Goal: Book appointment/travel/reservation

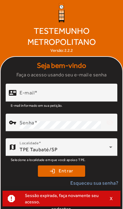
click at [93, 102] on div "E-mail" at bounding box center [66, 93] width 93 height 18
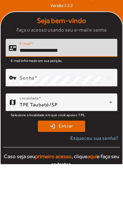
type input "**********"
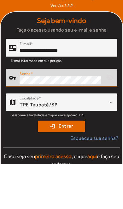
scroll to position [4, 0]
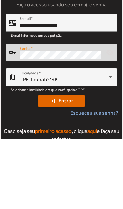
click at [80, 164] on span "submit" at bounding box center [62, 171] width 46 height 15
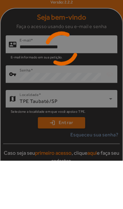
scroll to position [26, 0]
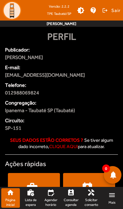
click at [72, 197] on link "perm_contact_calendar Consultar agenda" at bounding box center [71, 198] width 19 height 20
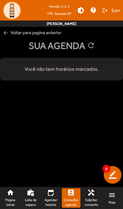
click at [54, 196] on mat-icon "edit_calendar" at bounding box center [51, 193] width 8 height 8
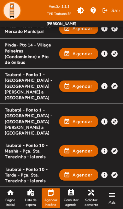
scroll to position [640, 0]
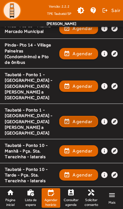
click at [80, 118] on span "Agendar" at bounding box center [83, 122] width 20 height 8
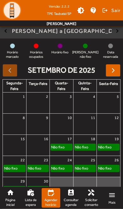
scroll to position [74, 0]
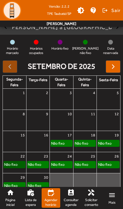
click at [18, 161] on link "Não fixo" at bounding box center [14, 164] width 22 height 7
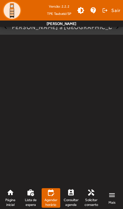
scroll to position [0, 0]
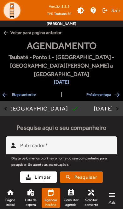
click at [100, 144] on input "Publicador" at bounding box center [66, 148] width 92 height 8
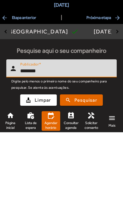
type input "********"
click at [97, 174] on span "Pesquisar" at bounding box center [86, 177] width 23 height 7
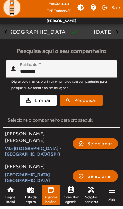
scroll to position [95, 0]
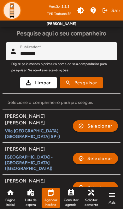
click at [107, 184] on span "Selecionar" at bounding box center [100, 188] width 25 height 8
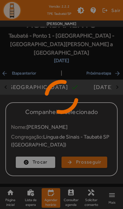
scroll to position [12, 0]
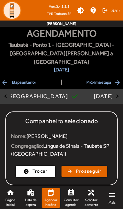
click at [98, 168] on span "Prosseguir" at bounding box center [89, 171] width 26 height 7
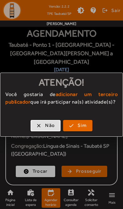
click at [49, 125] on span "Não" at bounding box center [50, 125] width 10 height 7
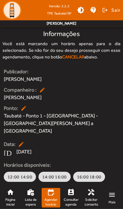
scroll to position [90, 0]
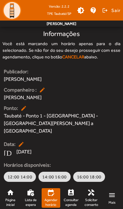
click at [53, 174] on span "14:00 16:00" at bounding box center [54, 177] width 25 height 6
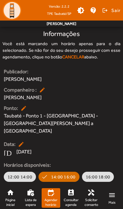
scroll to position [97, 0]
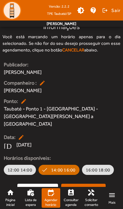
click at [89, 186] on span "Confirmar" at bounding box center [88, 189] width 24 height 7
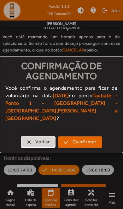
click at [93, 139] on span "Confirmar" at bounding box center [85, 141] width 24 height 7
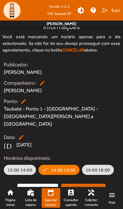
scroll to position [97, 0]
